Goal: Task Accomplishment & Management: Manage account settings

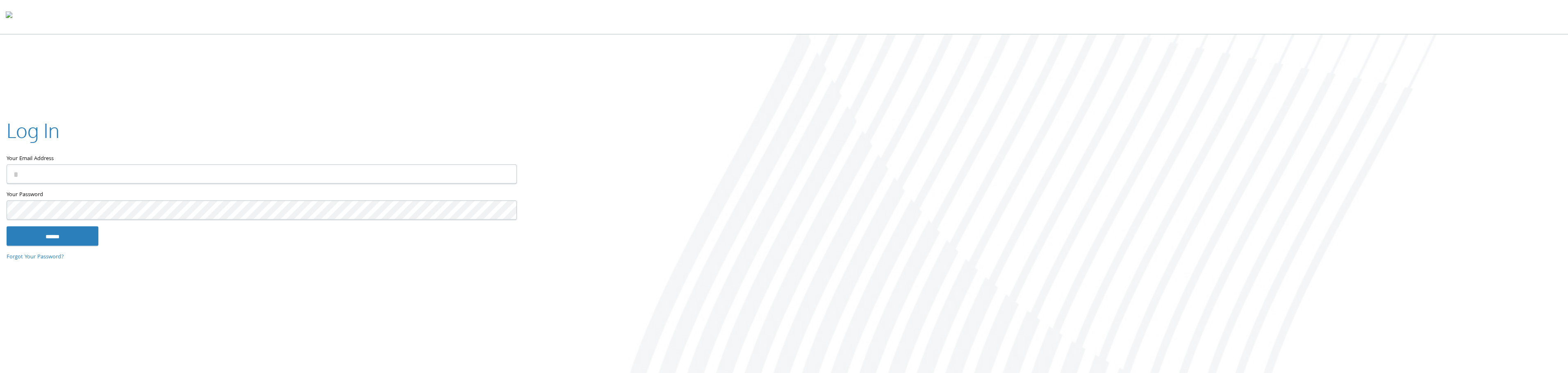
type input "**********"
drag, startPoint x: 93, startPoint y: 173, endPoint x: 71, endPoint y: 232, distance: 63.0
click at [72, 232] on input "******" at bounding box center [52, 236] width 92 height 20
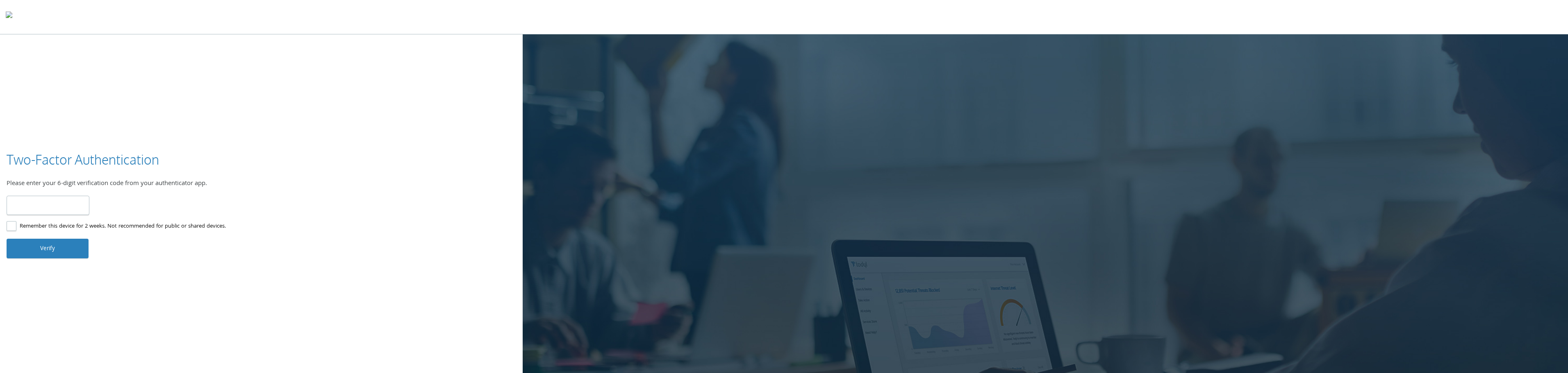
type input "******"
